Goal: Information Seeking & Learning: Learn about a topic

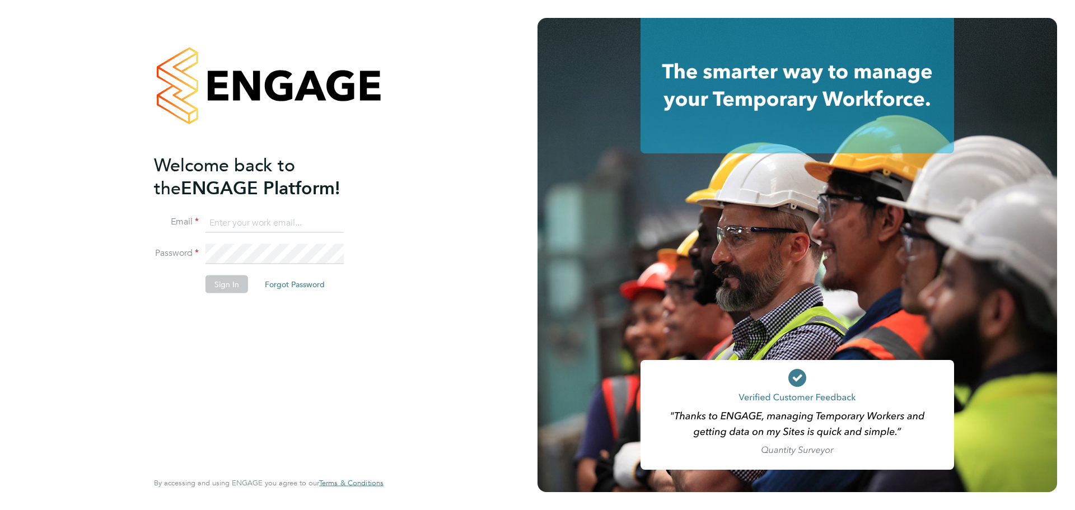
type input "jerin.aktar@morganhunt.com"
click at [216, 286] on button "Sign In" at bounding box center [226, 284] width 43 height 18
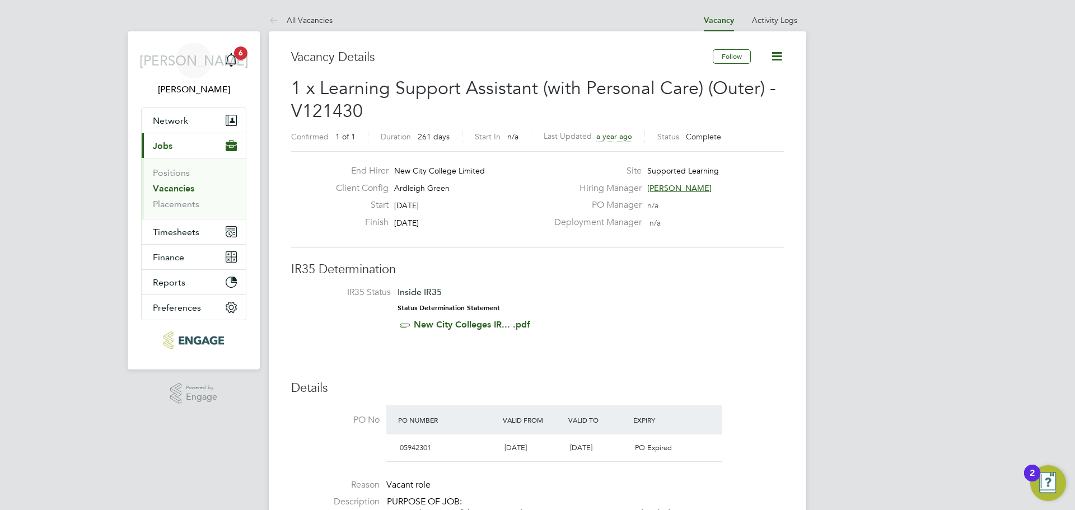
click at [179, 189] on link "Vacancies" at bounding box center [173, 188] width 41 height 11
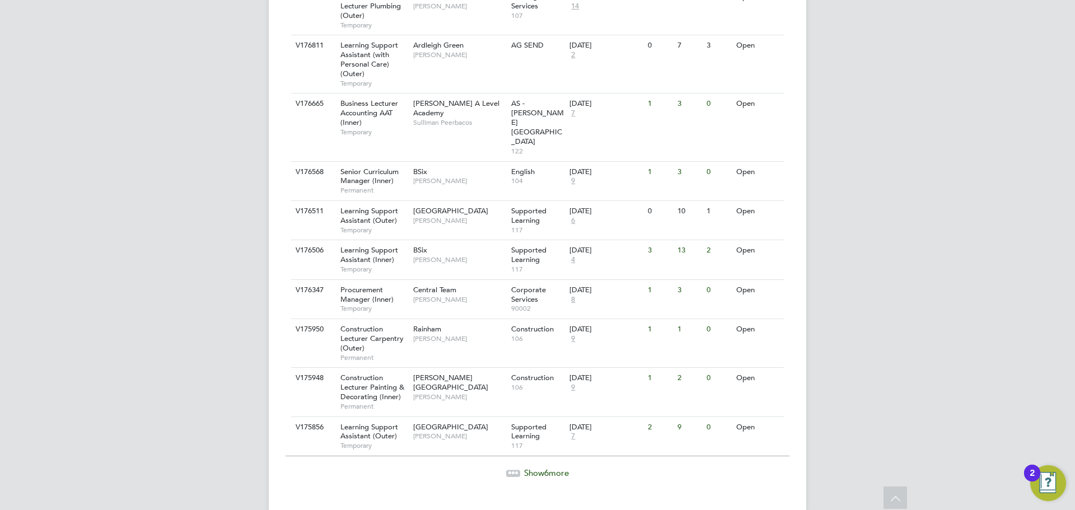
scroll to position [1163, 0]
click at [548, 466] on span "6" at bounding box center [546, 471] width 4 height 11
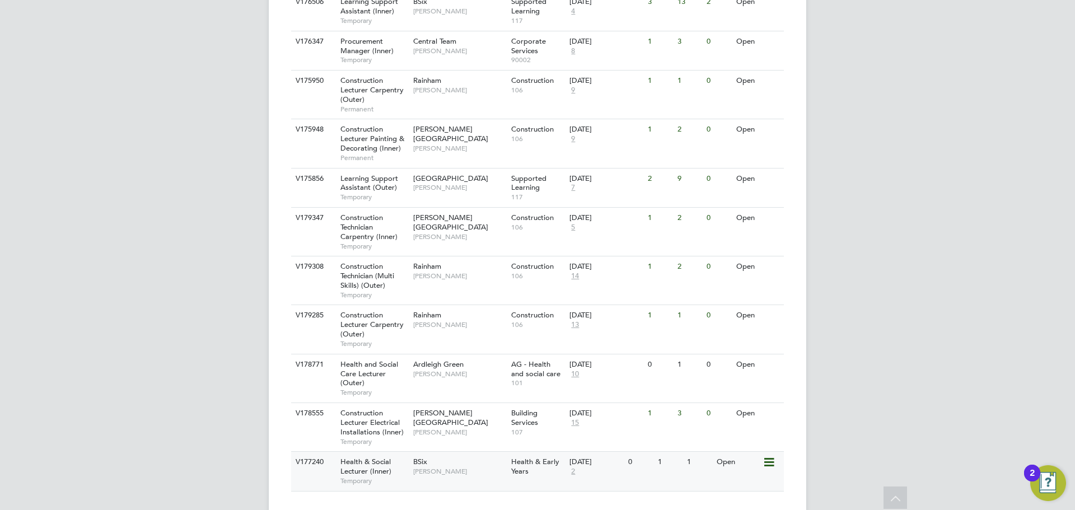
scroll to position [1413, 0]
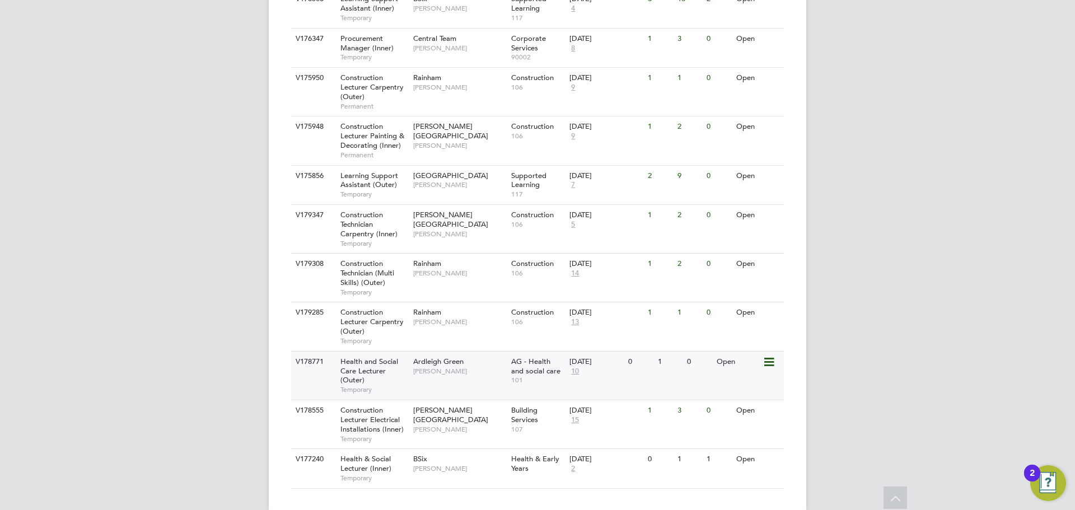
click at [442, 359] on div "Ardleigh Green Roslyn O'Garro" at bounding box center [459, 366] width 98 height 29
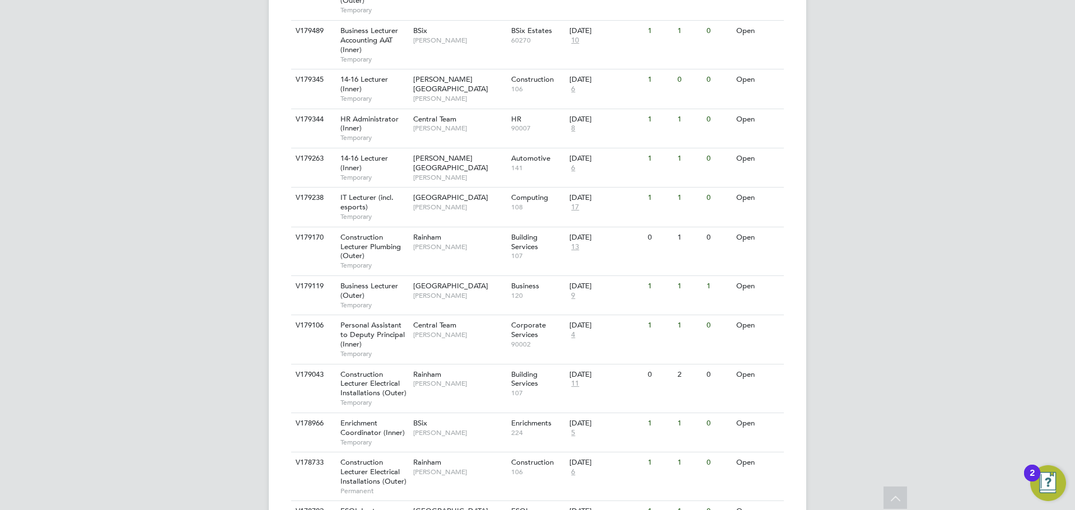
scroll to position [405, 0]
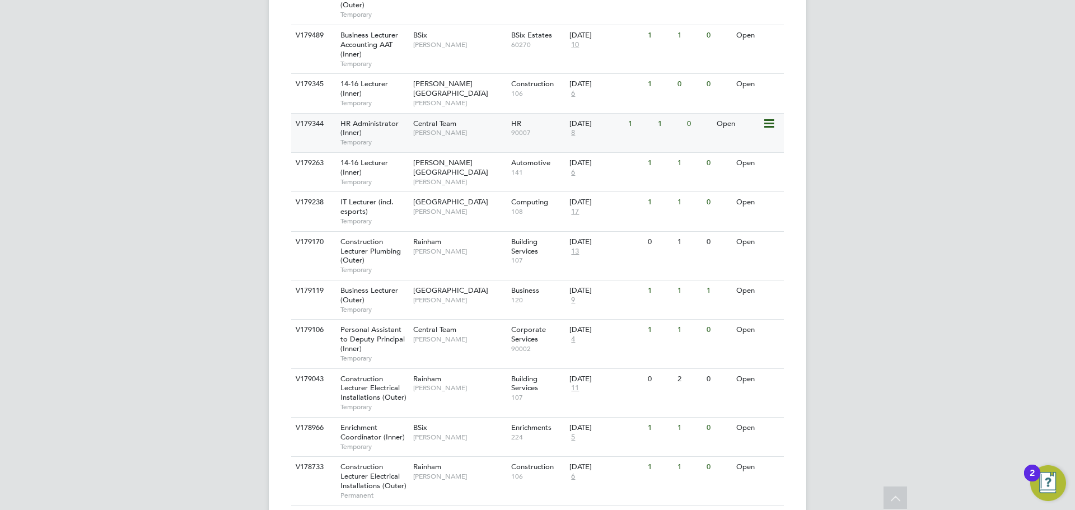
click at [437, 120] on span "Central Team" at bounding box center [434, 124] width 43 height 10
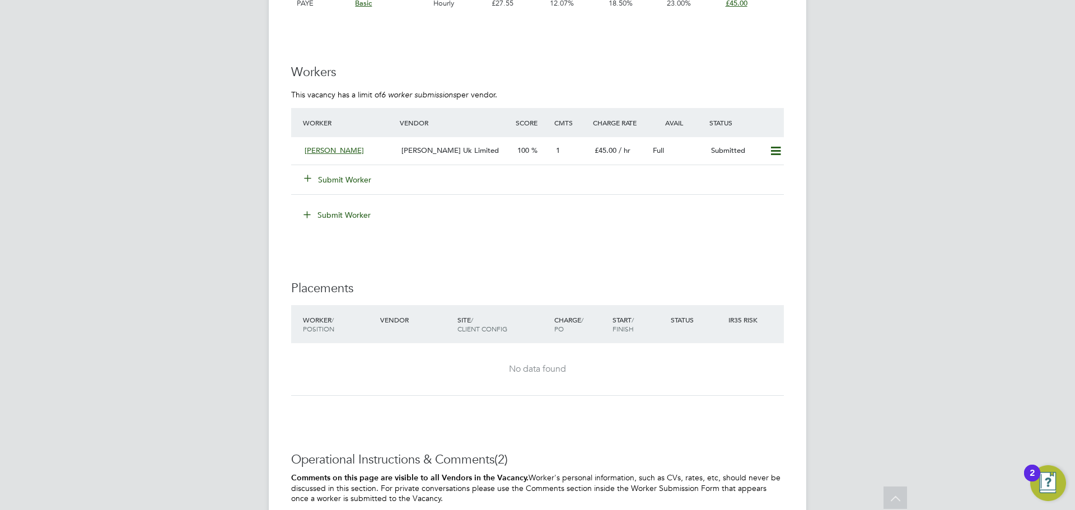
scroll to position [2083, 0]
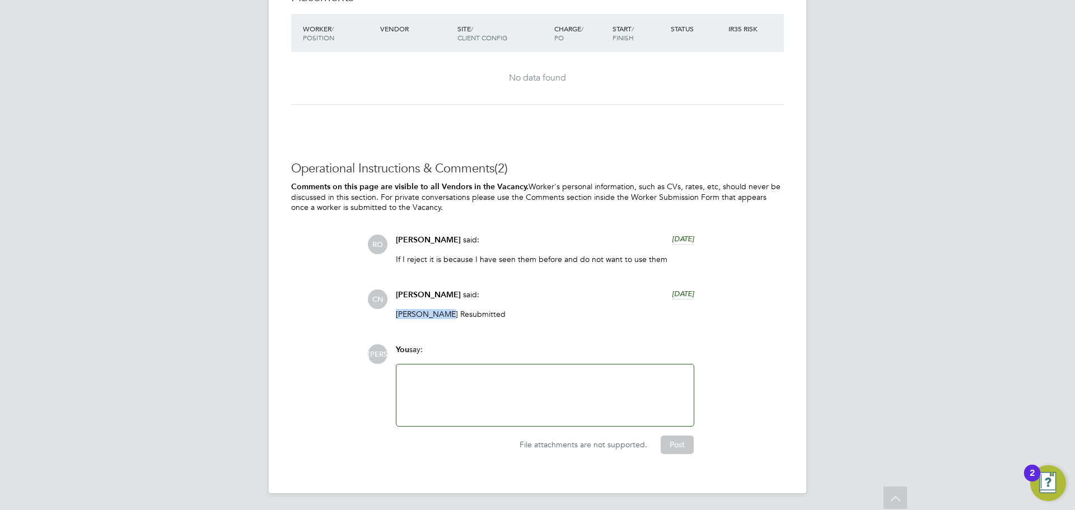
drag, startPoint x: 438, startPoint y: 316, endPoint x: 396, endPoint y: 316, distance: 42.6
click at [396, 316] on p "[PERSON_NAME] Resubmitted" at bounding box center [545, 314] width 298 height 10
copy p "[PERSON_NAME]"
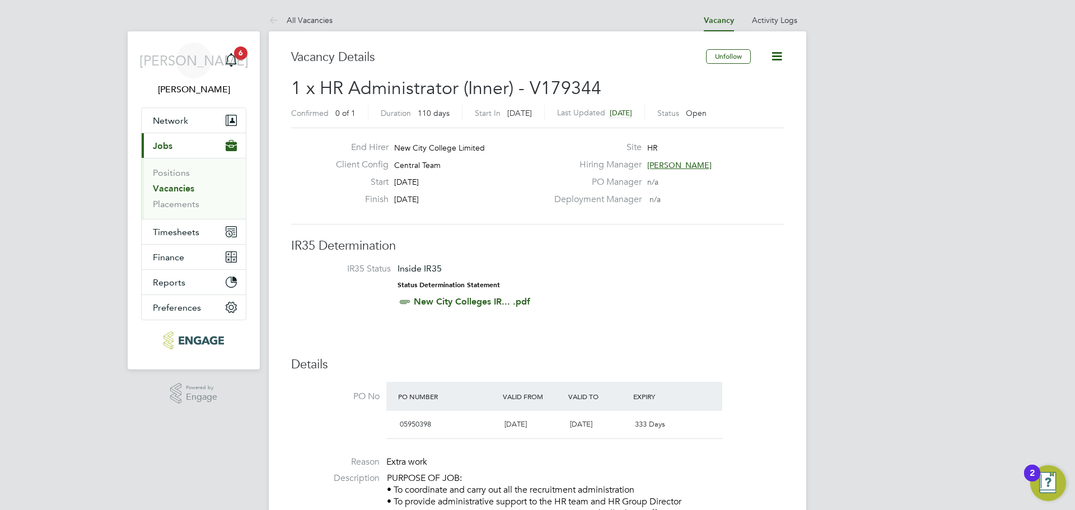
click at [179, 186] on link "Vacancies" at bounding box center [173, 188] width 41 height 11
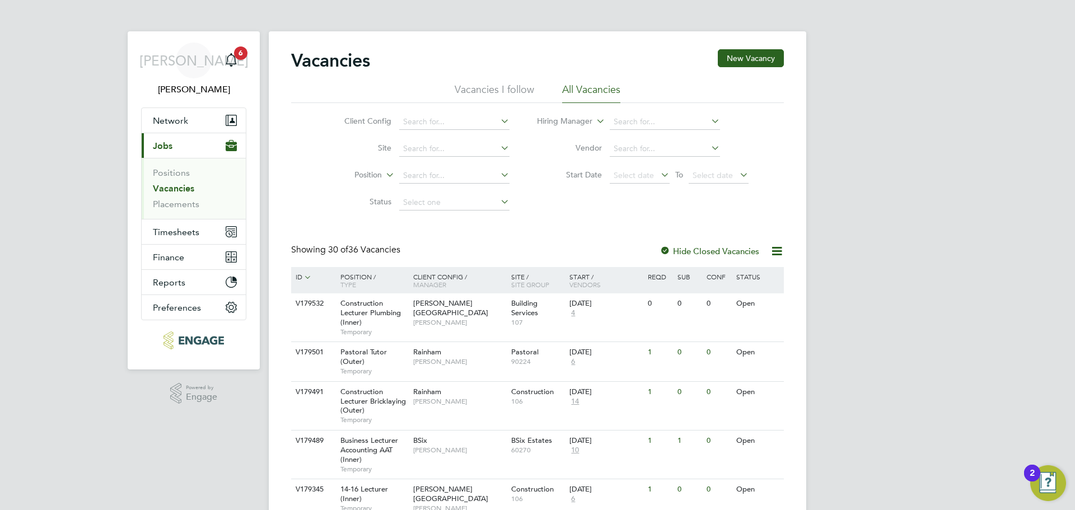
click at [142, 133] on button "Current page: Jobs" at bounding box center [194, 145] width 104 height 25
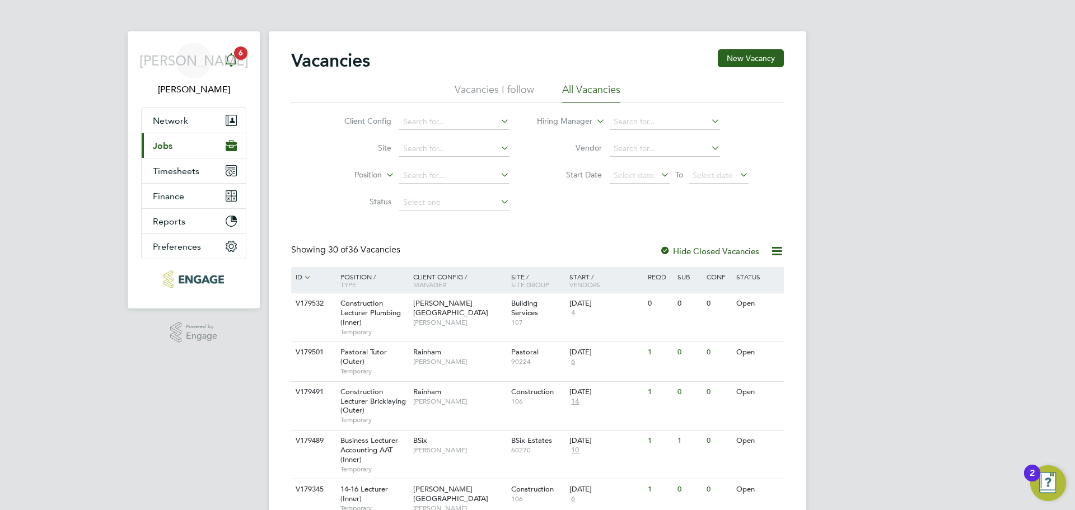
click at [230, 61] on icon "Main navigation" at bounding box center [231, 59] width 13 height 13
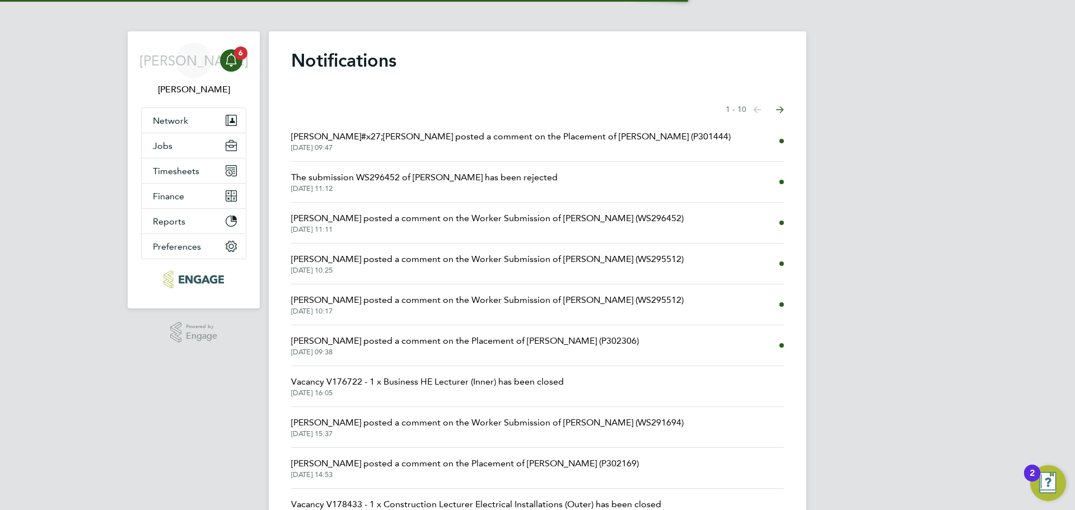
click at [249, 63] on app-nav-sections-wrapper "JA Jerin Aktar Notifications 6 Applications: Network Team Members Businesses Si…" at bounding box center [194, 169] width 132 height 277
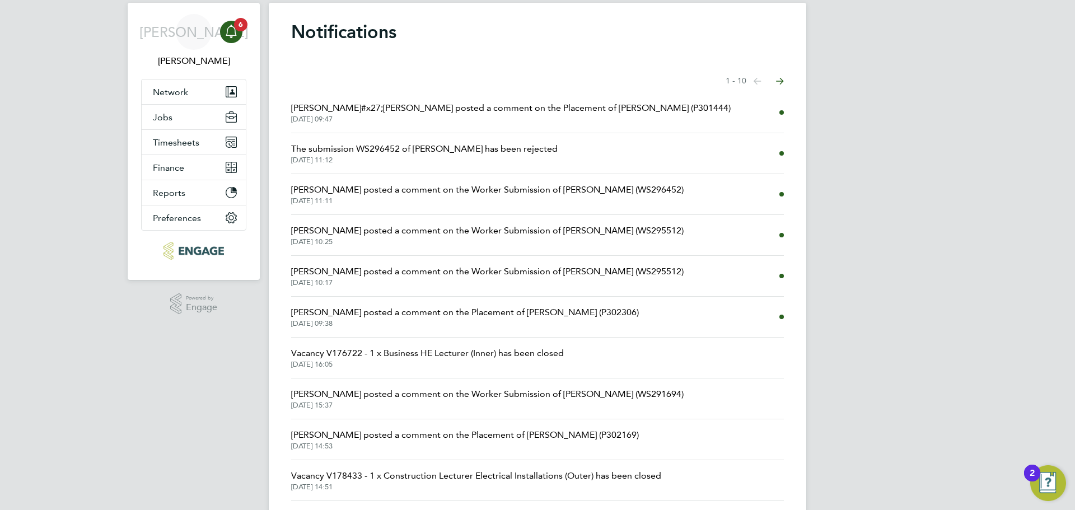
scroll to position [56, 0]
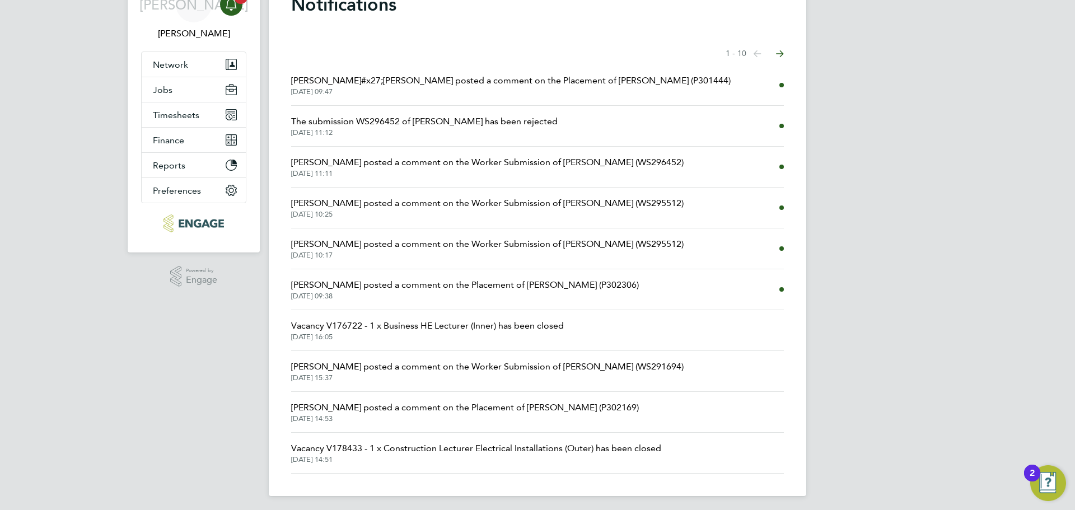
click at [460, 205] on span "Daria Gregory posted a comment on the Worker Submission of Shama Akther (WS2955…" at bounding box center [487, 203] width 392 height 13
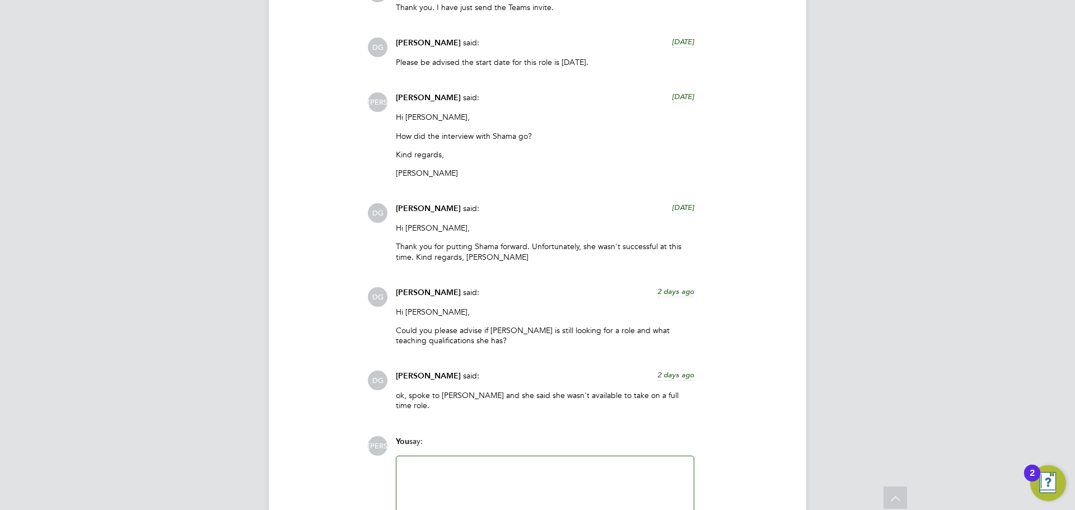
scroll to position [1577, 0]
